Goal: Task Accomplishment & Management: Manage account settings

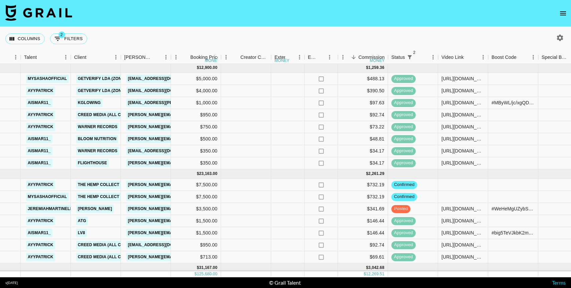
scroll to position [0, 201]
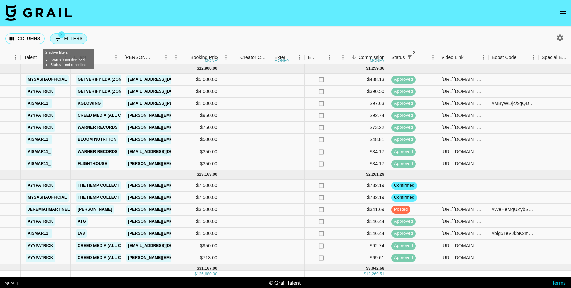
click at [63, 38] on button "2 Filters" at bounding box center [68, 38] width 37 height 11
select select "status"
select select "not"
select select "declined"
select select "status"
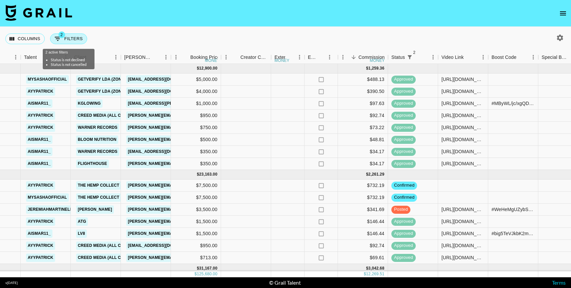
select select "not"
select select "cancelled"
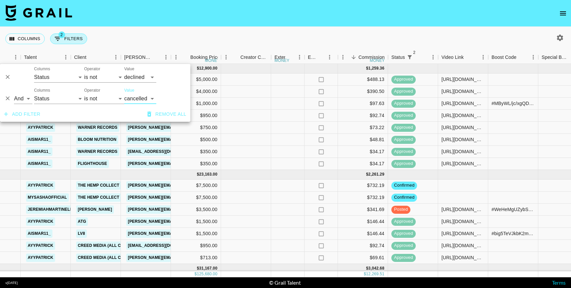
click at [64, 38] on button "2 Filters" at bounding box center [68, 38] width 37 height 11
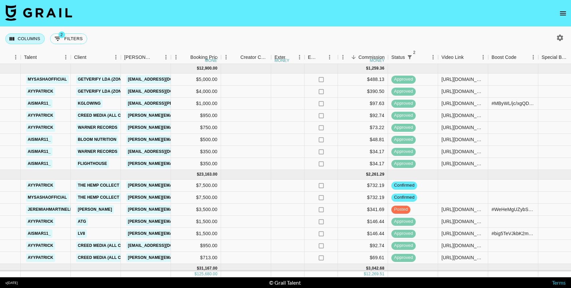
click at [32, 41] on button "Columns" at bounding box center [24, 38] width 39 height 11
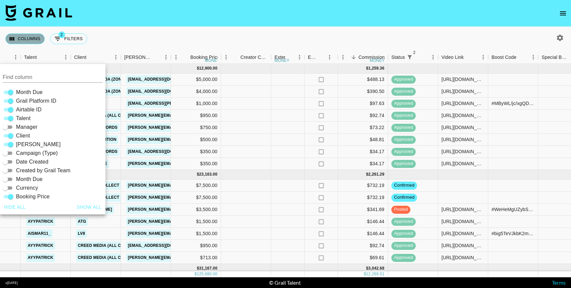
click at [32, 40] on button "Columns" at bounding box center [24, 38] width 39 height 11
